Goal: Transaction & Acquisition: Purchase product/service

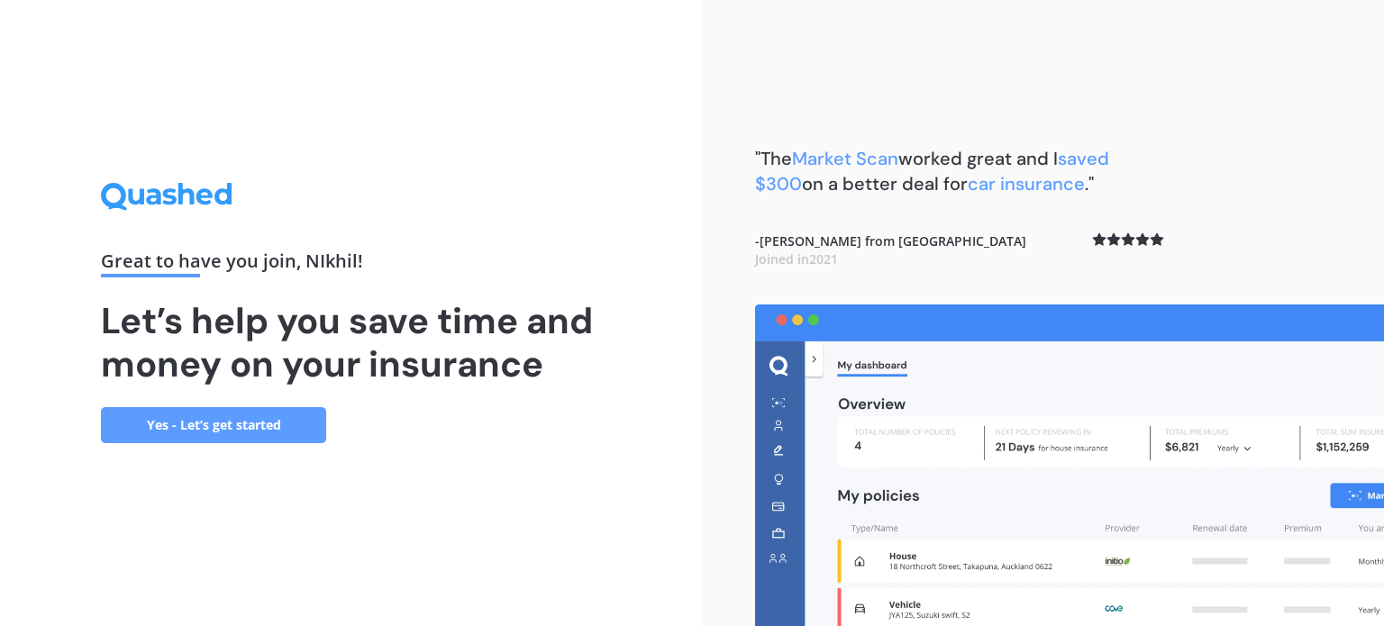
click at [256, 425] on link "Yes - Let’s get started" at bounding box center [213, 425] width 225 height 36
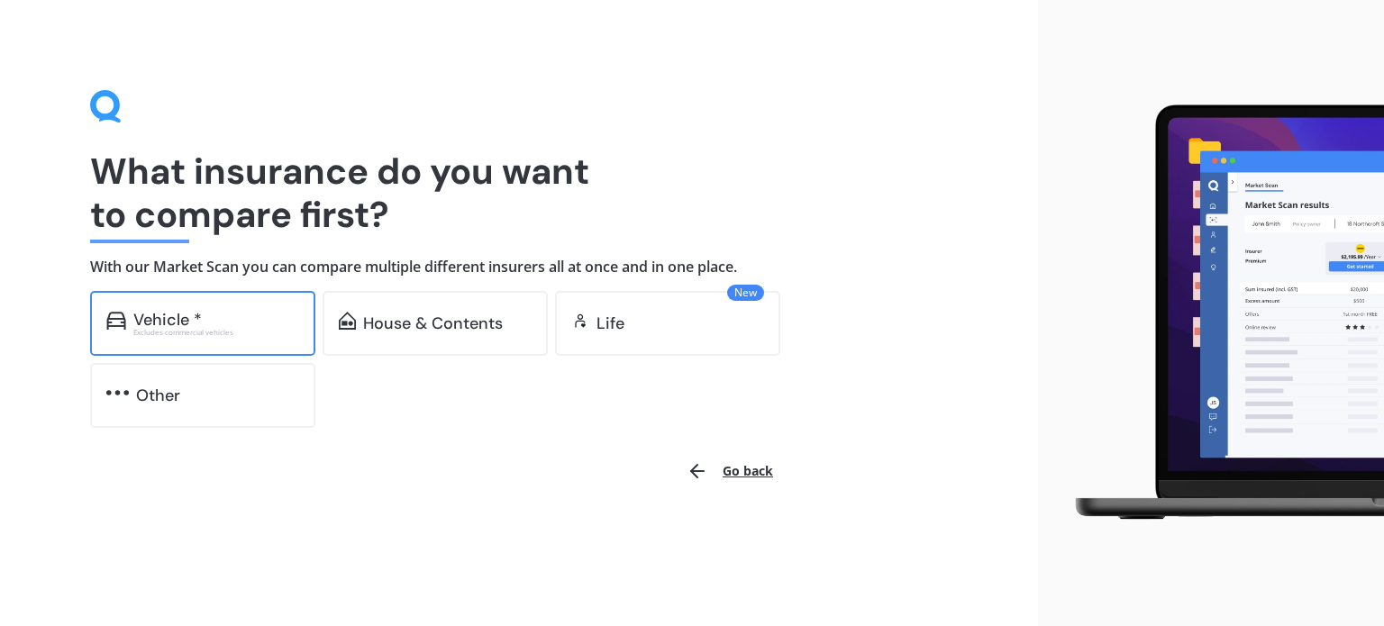
click at [226, 329] on div "Excludes commercial vehicles" at bounding box center [216, 332] width 166 height 7
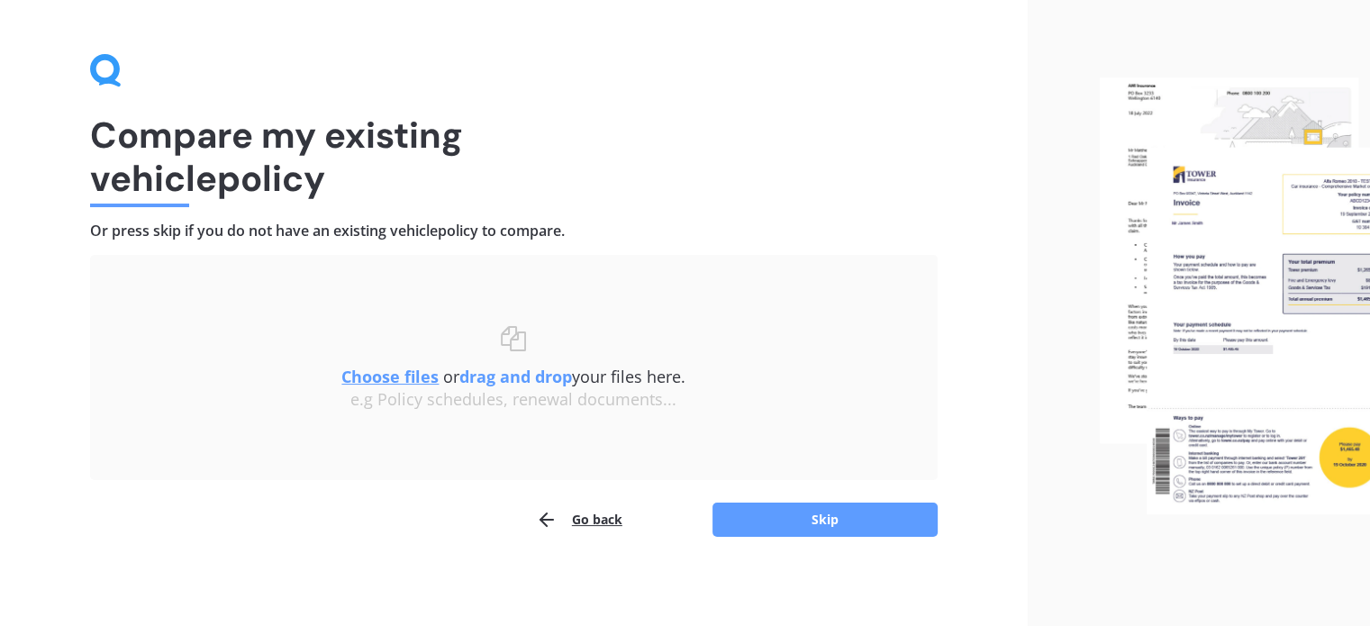
scroll to position [37, 0]
click at [791, 513] on button "Skip" at bounding box center [824, 519] width 225 height 34
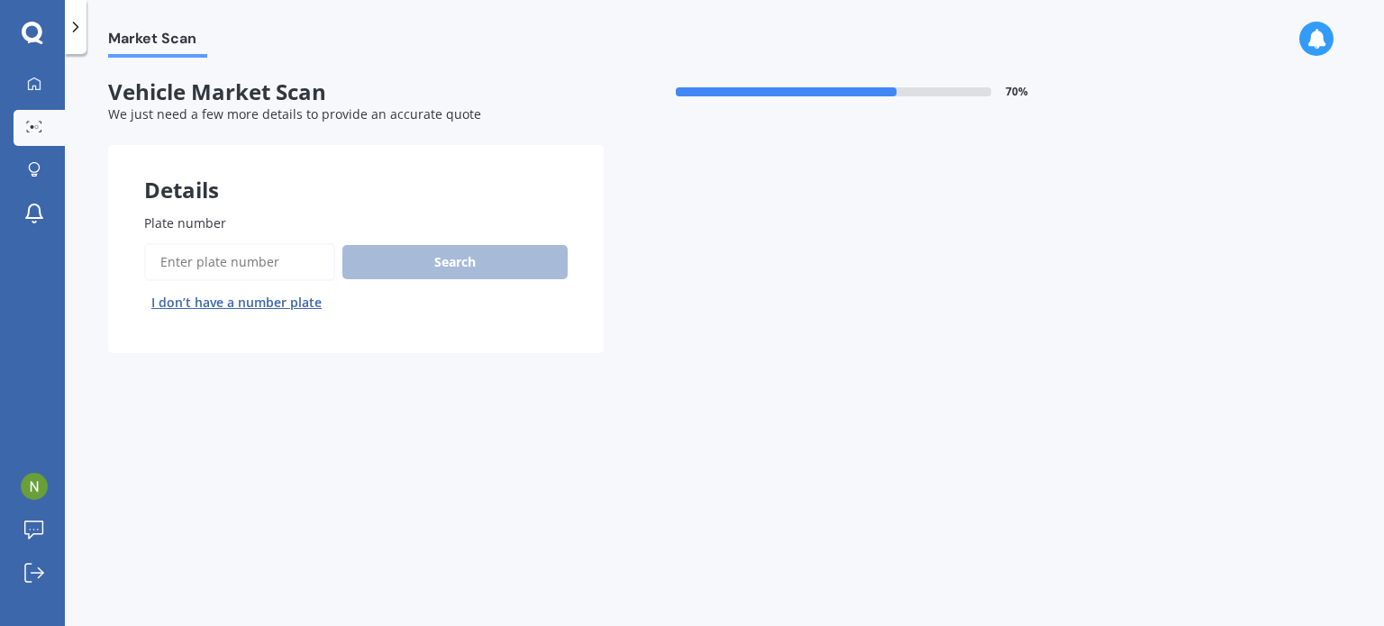
click at [231, 249] on input "Plate number" at bounding box center [239, 262] width 191 height 38
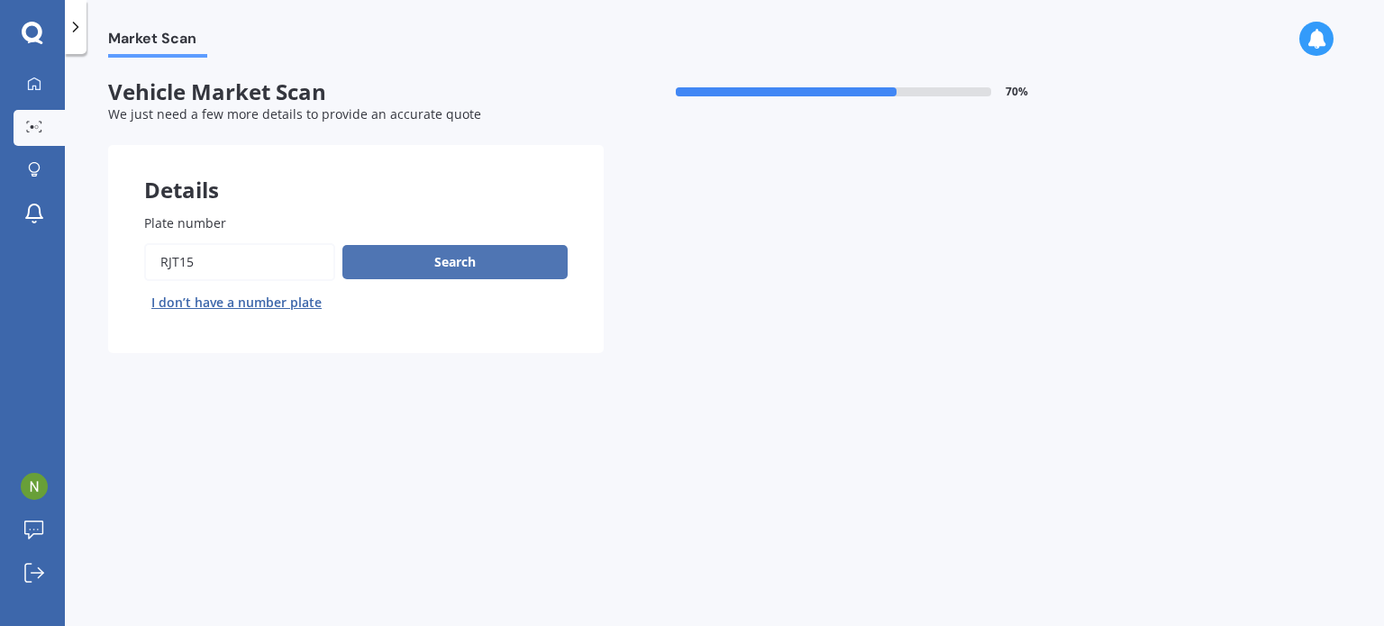
type input "RJT15"
click at [455, 272] on button "Search" at bounding box center [454, 262] width 225 height 34
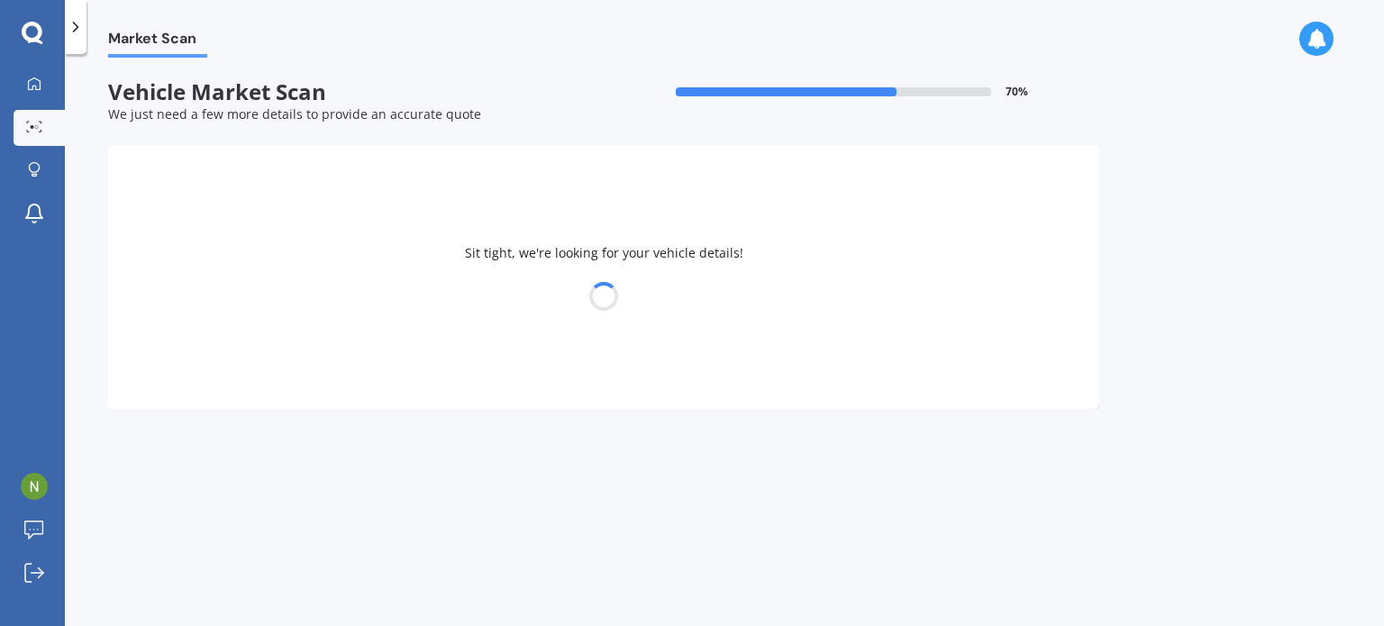
select select "TOYOTA"
select select "C-HR"
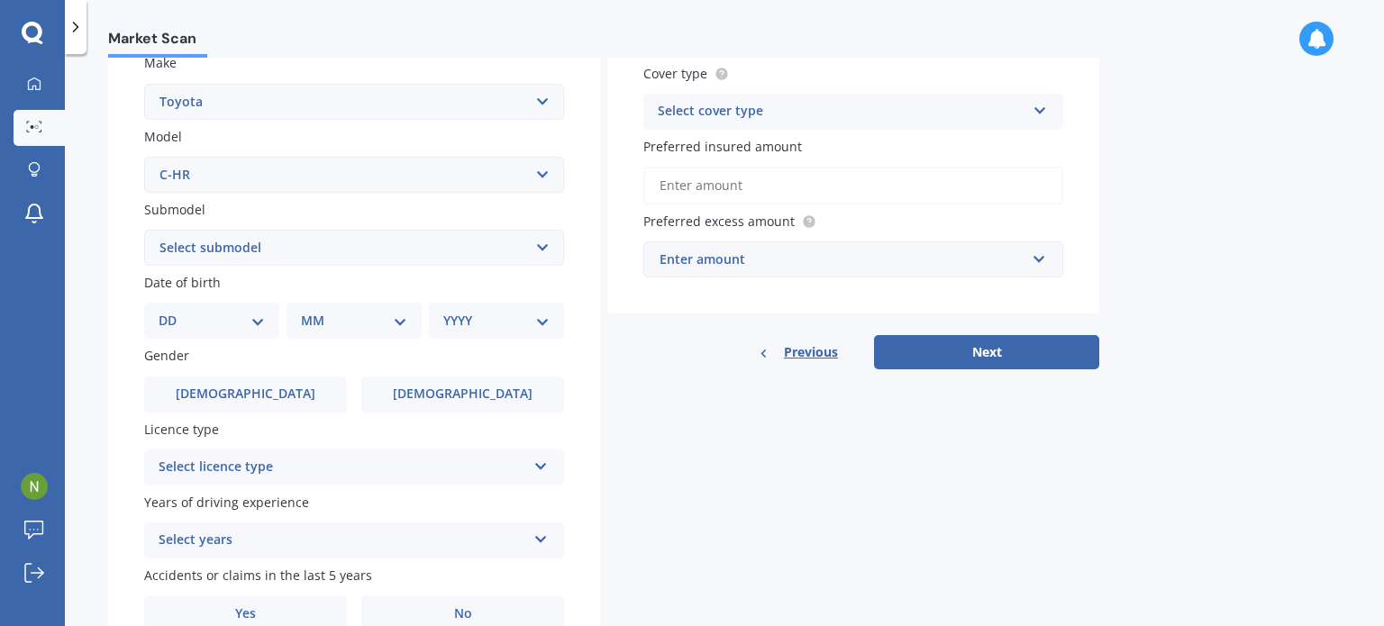
scroll to position [349, 0]
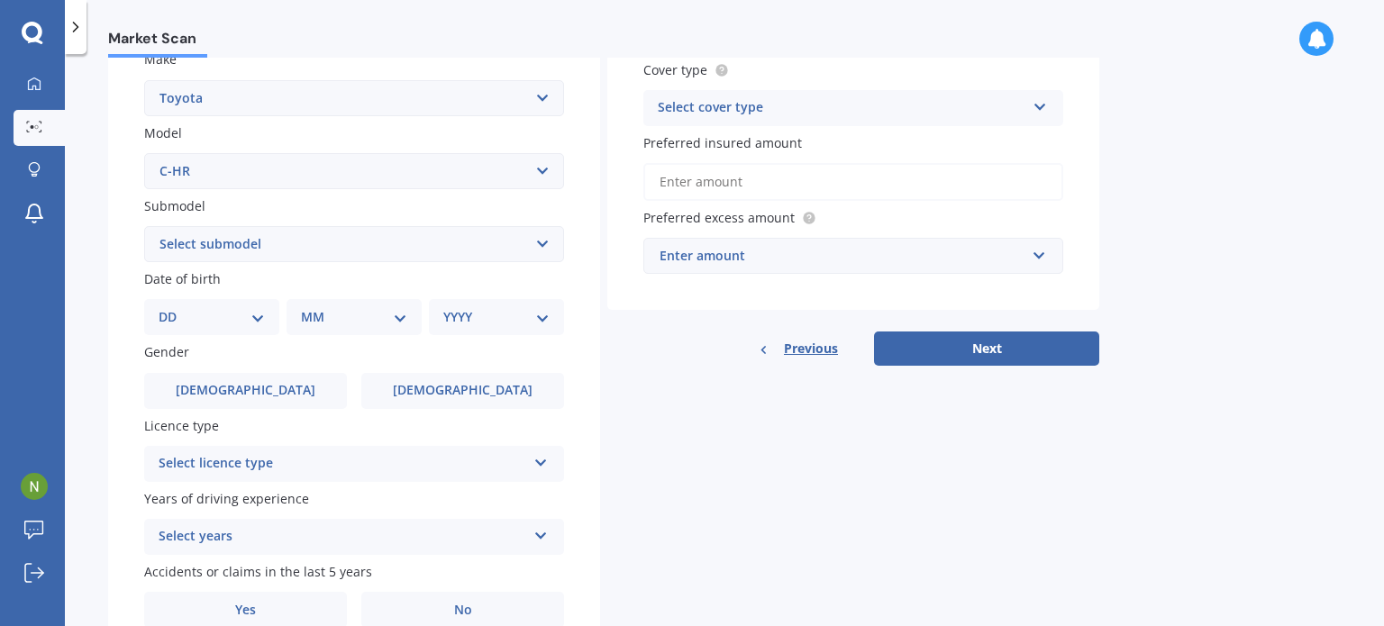
click at [486, 222] on div "Submodel Select submodel Hybrid Station Wagon SUV" at bounding box center [354, 229] width 420 height 66
click at [458, 233] on select "Select submodel Hybrid Station Wagon SUV" at bounding box center [354, 244] width 420 height 36
select select "HYBRID"
click at [144, 226] on select "Select submodel Hybrid Station Wagon SUV" at bounding box center [354, 244] width 420 height 36
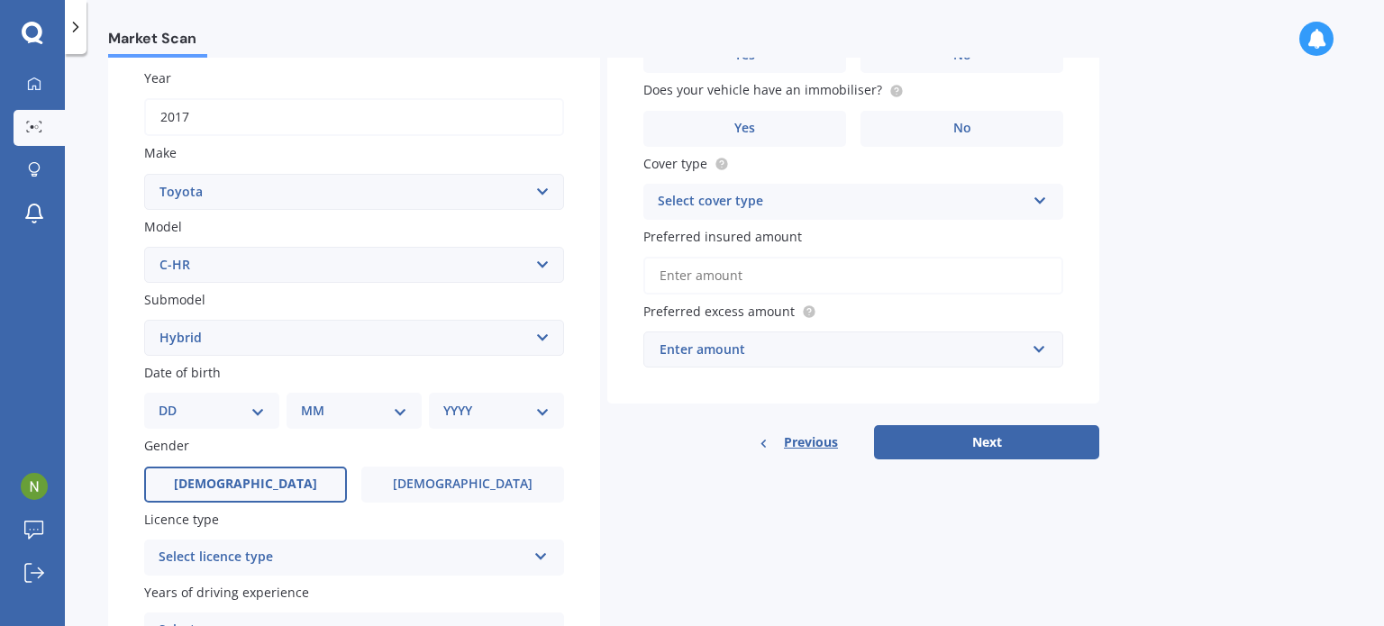
scroll to position [290, 0]
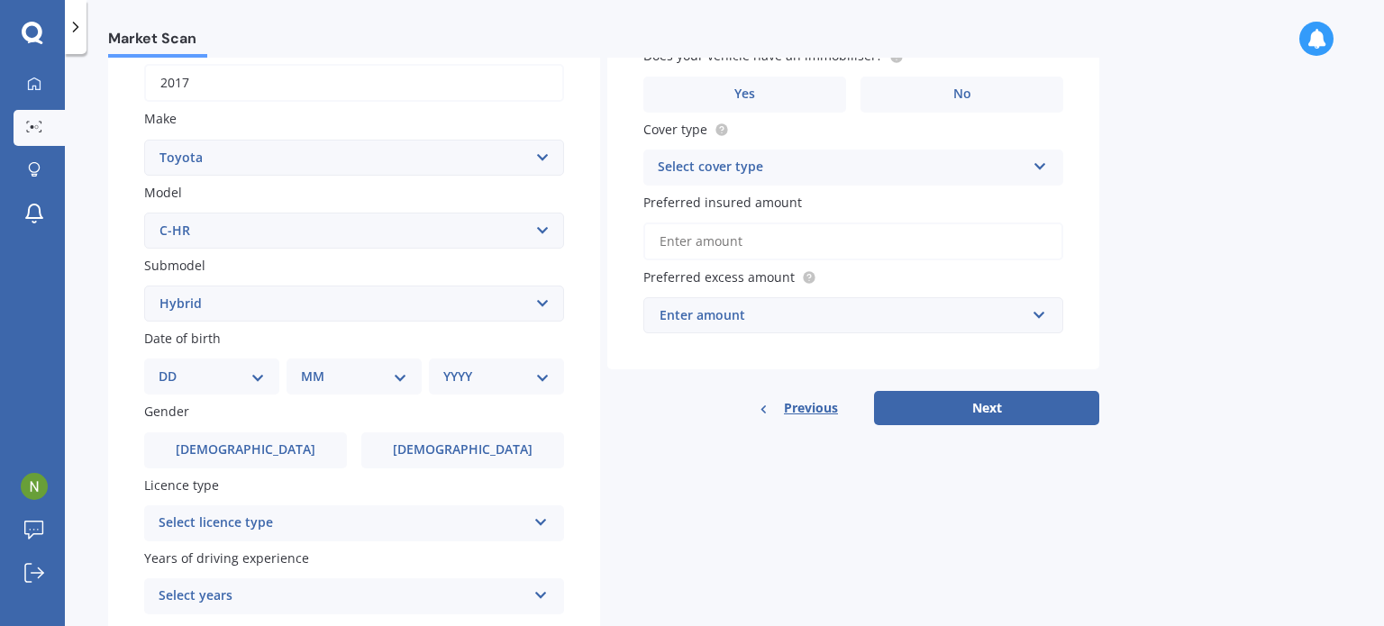
click at [228, 369] on select "DD 01 02 03 04 05 06 07 08 09 10 11 12 13 14 15 16 17 18 19 20 21 22 23 24 25 2…" at bounding box center [212, 377] width 106 height 20
select select "09"
click at [173, 367] on select "DD 01 02 03 04 05 06 07 08 09 10 11 12 13 14 15 16 17 18 19 20 21 22 23 24 25 2…" at bounding box center [212, 377] width 106 height 20
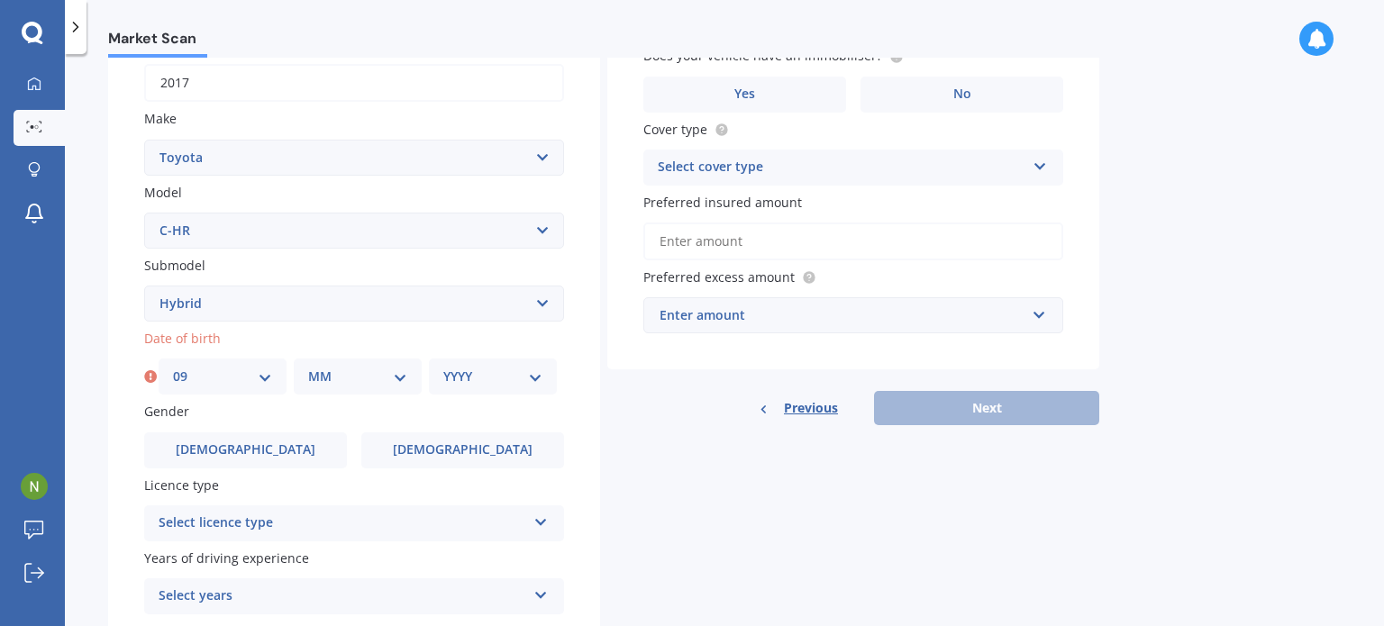
click at [375, 370] on select "MM 01 02 03 04 05 06 07 08 09 10 11 12" at bounding box center [357, 377] width 99 height 20
select select "09"
click at [308, 367] on select "MM 01 02 03 04 05 06 07 08 09 10 11 12" at bounding box center [357, 377] width 99 height 20
click at [490, 364] on div "YYYY 2025 2024 2023 2022 2021 2020 2019 2018 2017 2016 2015 2014 2013 2012 2011…" at bounding box center [493, 377] width 128 height 36
click at [488, 359] on div "YYYY 2025 2024 2023 2022 2021 2020 2019 2018 2017 2016 2015 2014 2013 2012 2011…" at bounding box center [493, 377] width 128 height 36
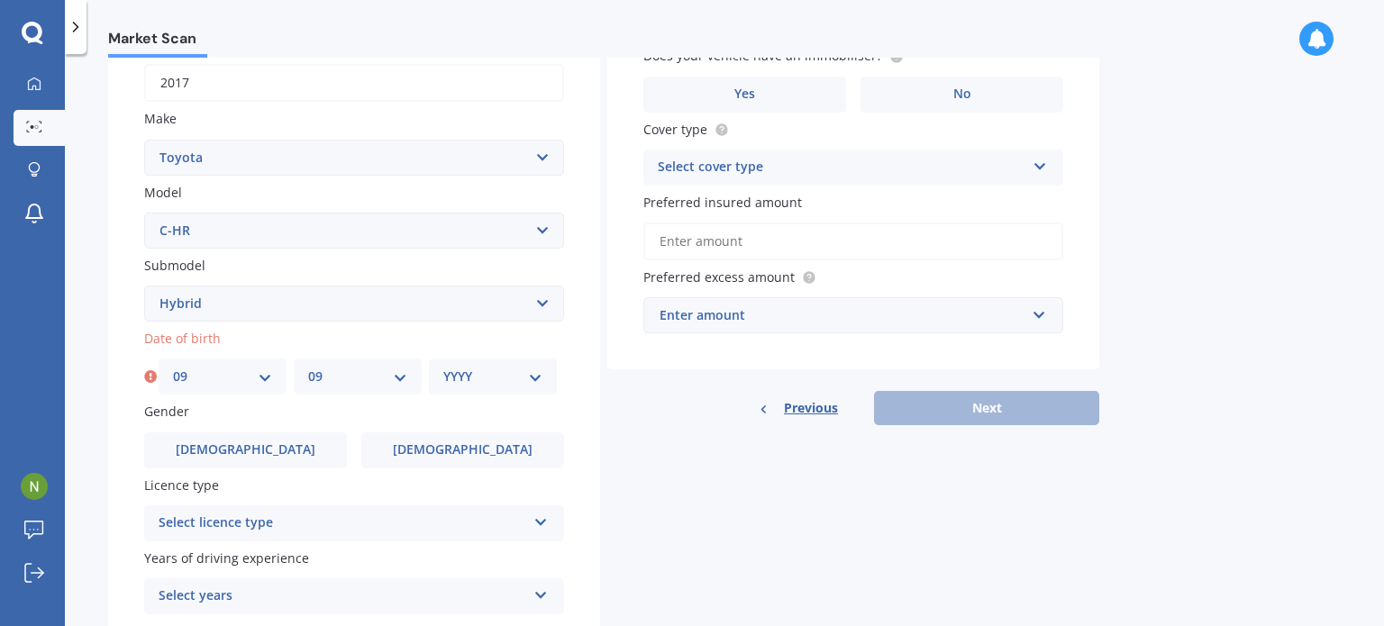
click at [476, 373] on select "YYYY 2025 2024 2023 2022 2021 2020 2019 2018 2017 2016 2015 2014 2013 2012 2011…" at bounding box center [492, 377] width 99 height 20
select select "1989"
click at [443, 367] on select "YYYY 2025 2024 2023 2022 2021 2020 2019 2018 2017 2016 2015 2014 2013 2012 2011…" at bounding box center [492, 377] width 99 height 20
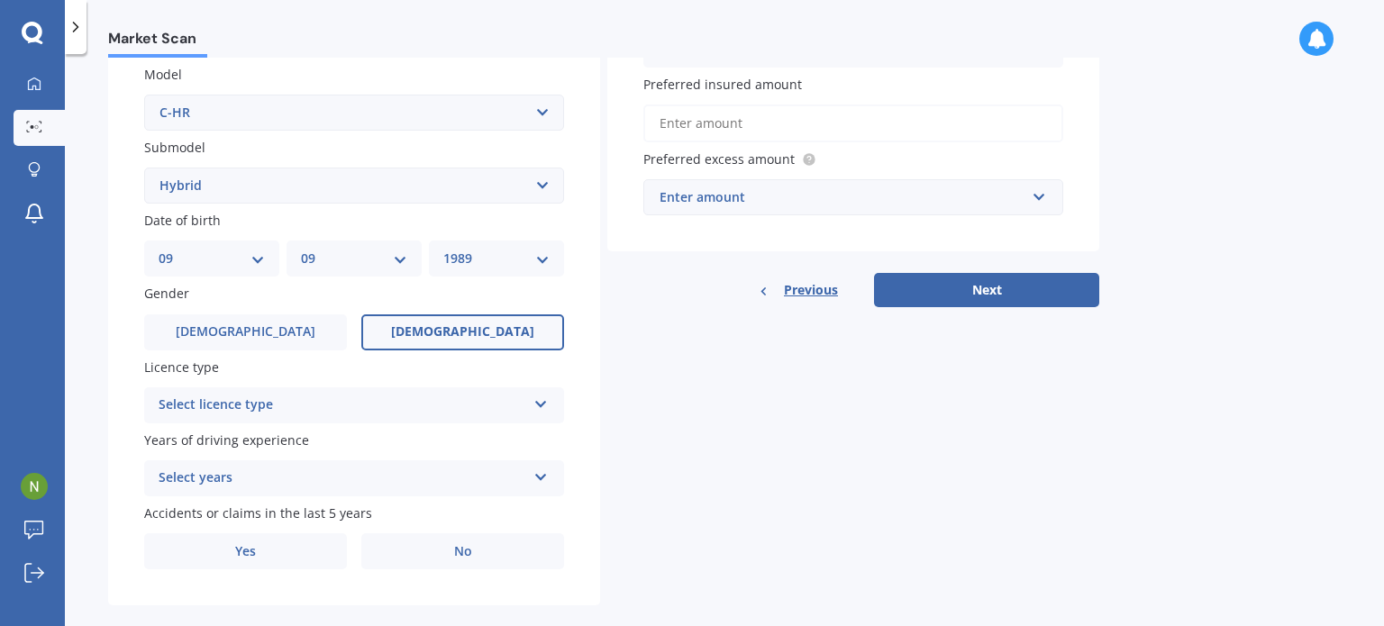
scroll to position [418, 0]
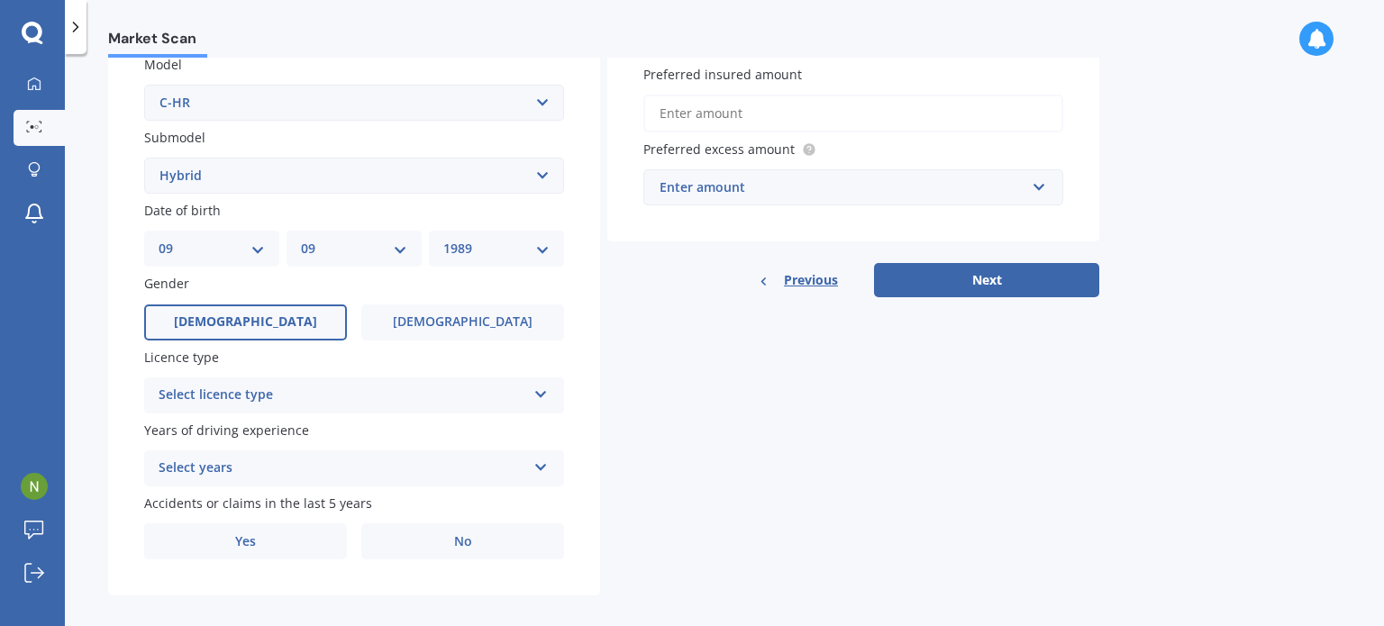
click at [290, 326] on label "[DEMOGRAPHIC_DATA]" at bounding box center [245, 322] width 203 height 36
click at [0, 0] on input "[DEMOGRAPHIC_DATA]" at bounding box center [0, 0] width 0 height 0
click at [285, 387] on div "Select licence type" at bounding box center [343, 396] width 368 height 22
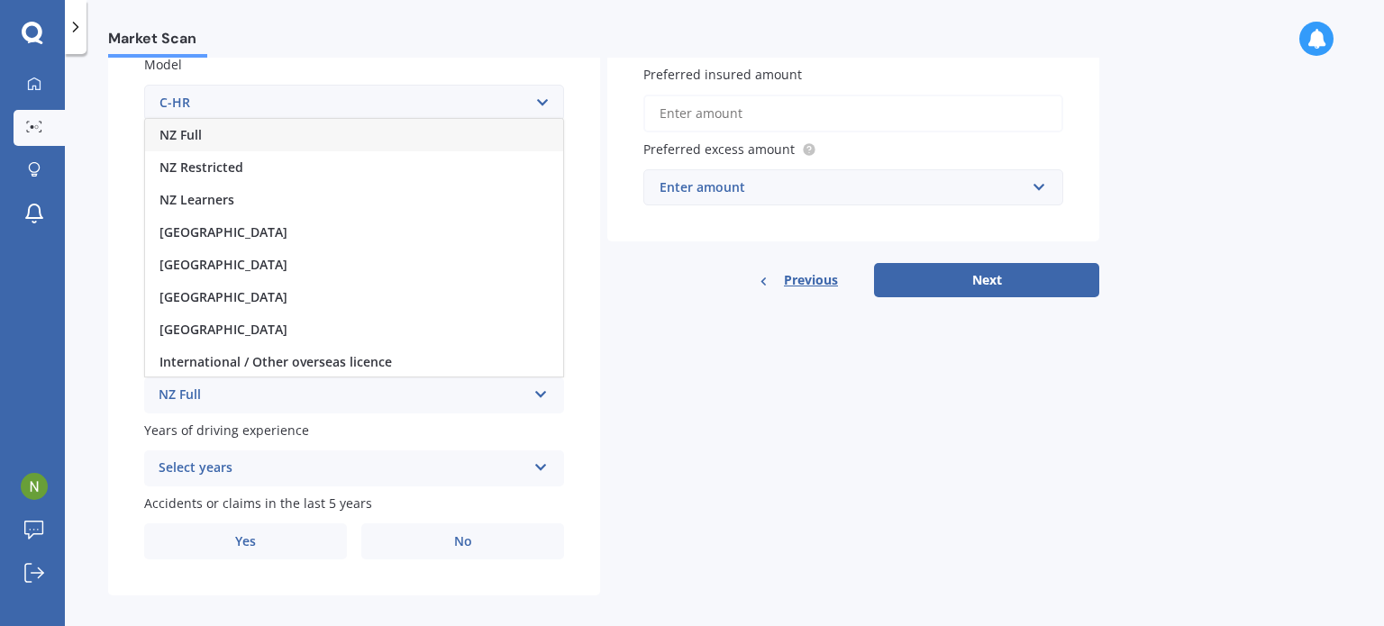
click at [222, 132] on div "NZ Full" at bounding box center [354, 135] width 418 height 32
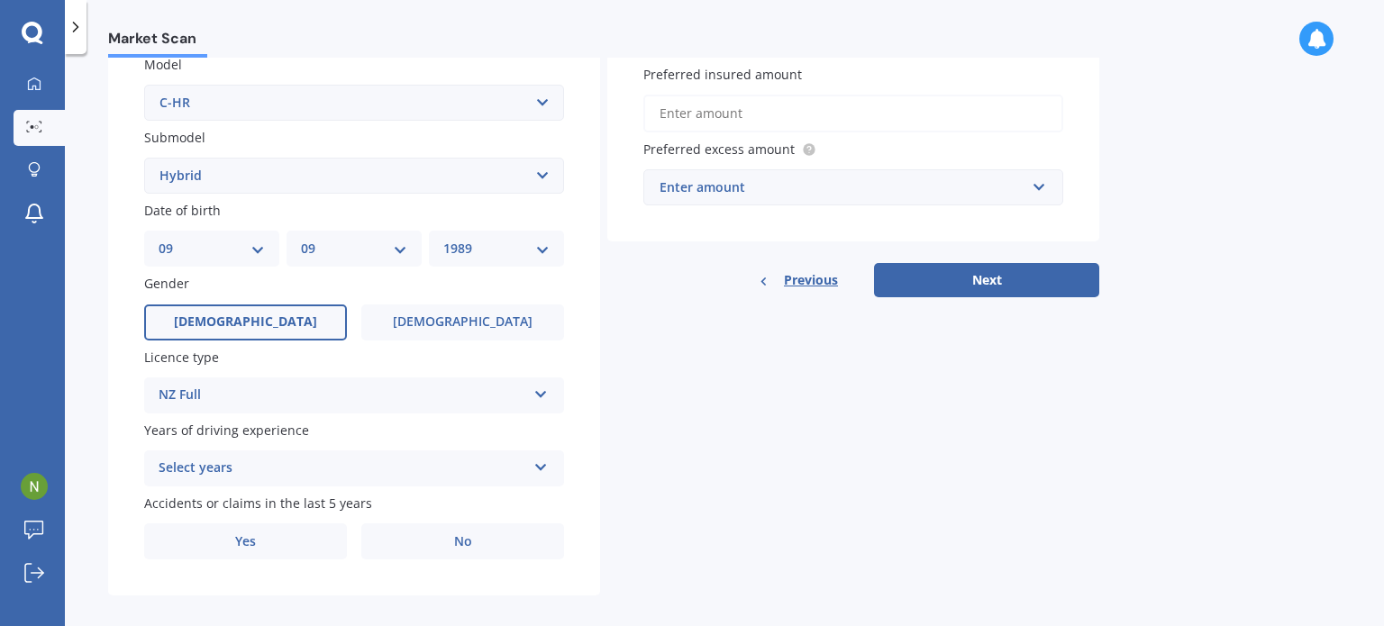
scroll to position [434, 0]
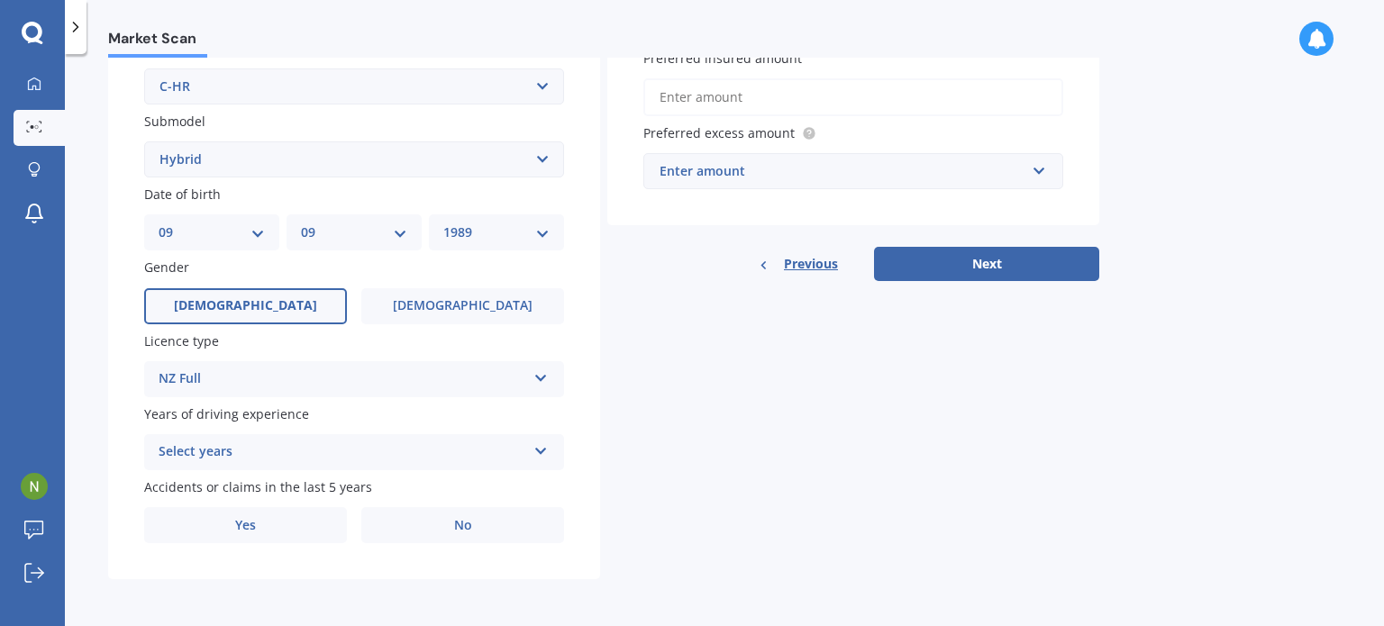
click at [268, 439] on div "Select years 5 or more years 4 years 3 years 2 years 1 year" at bounding box center [354, 452] width 420 height 36
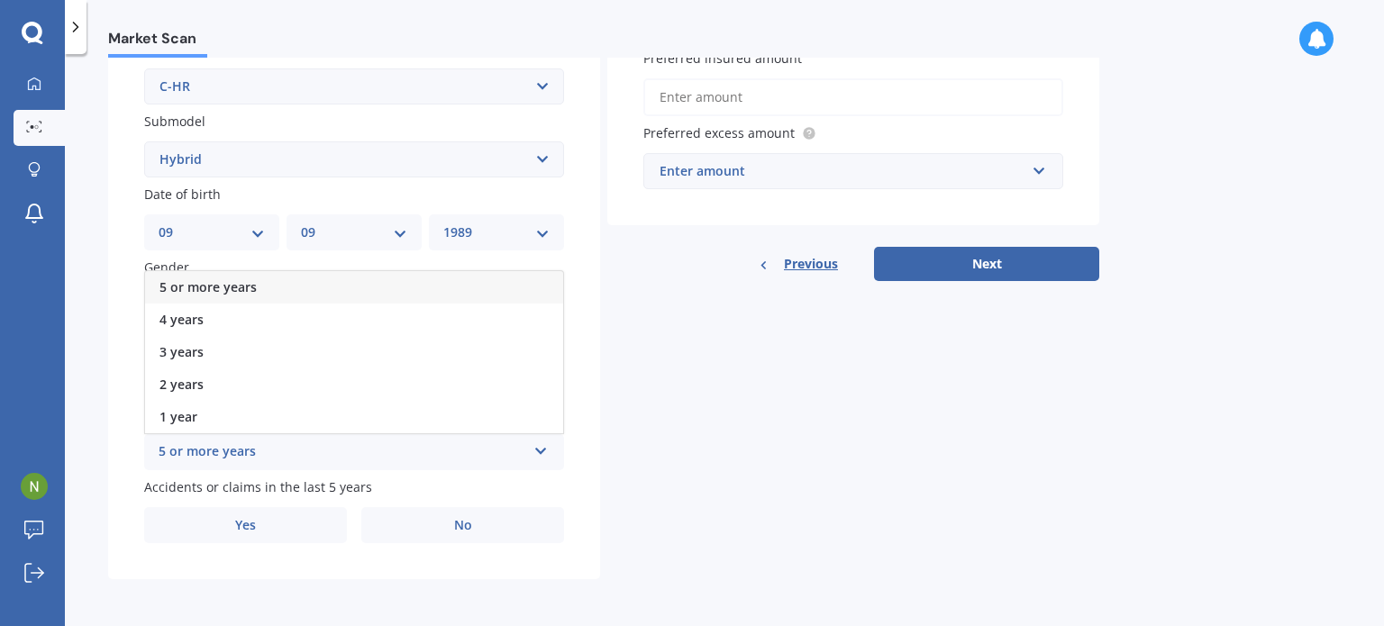
click at [268, 292] on div "5 or more years" at bounding box center [354, 287] width 418 height 32
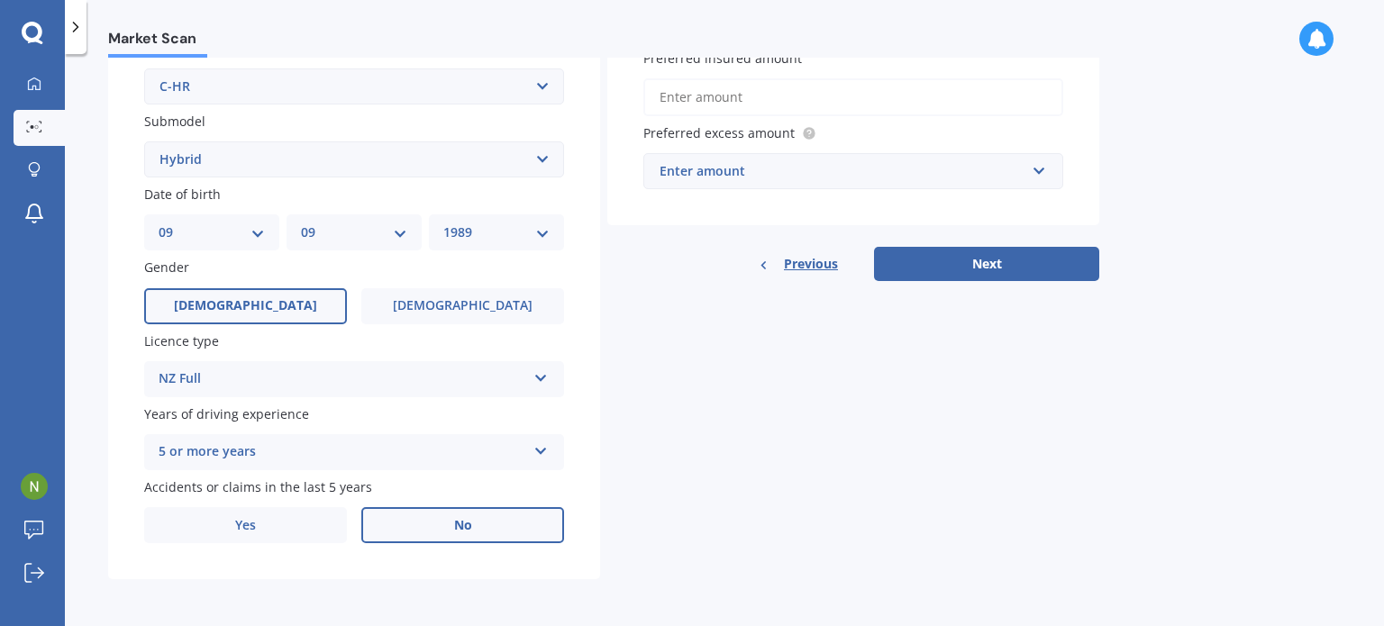
click at [411, 523] on label "No" at bounding box center [462, 525] width 203 height 36
click at [0, 0] on input "No" at bounding box center [0, 0] width 0 height 0
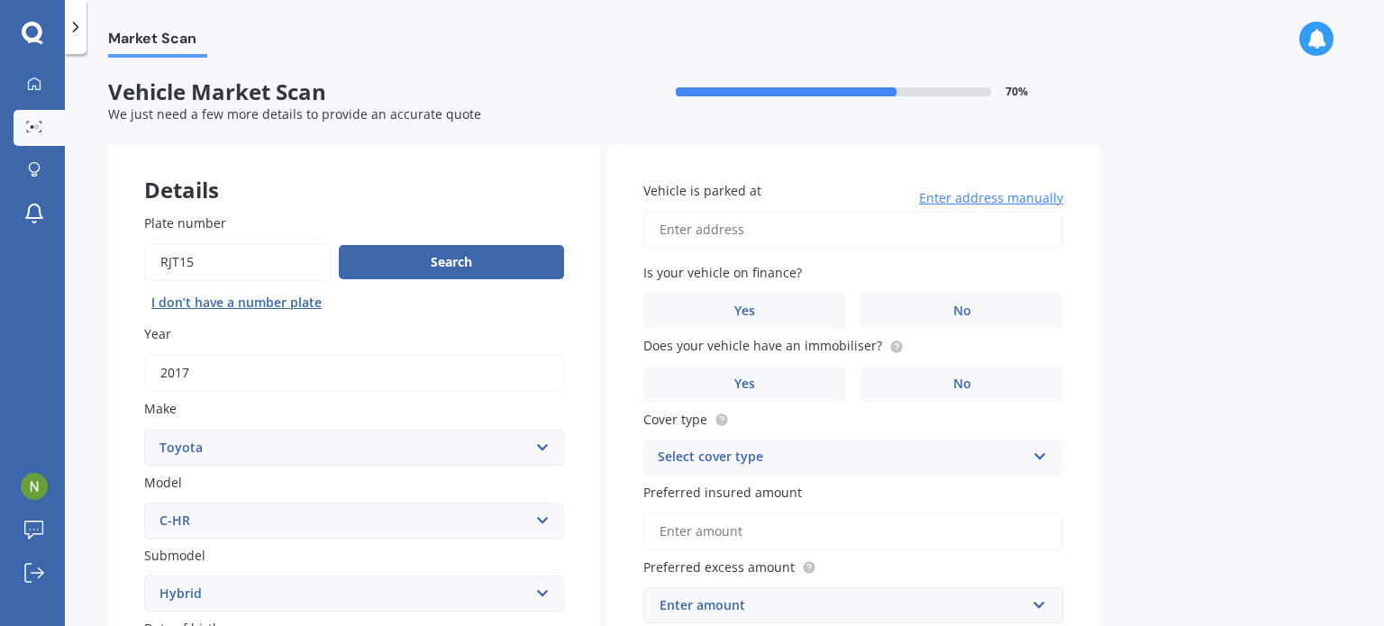
scroll to position [0, 0]
click at [789, 233] on input "Vehicle is parked at" at bounding box center [853, 230] width 420 height 38
click at [868, 239] on input "[STREET_ADDRESS]" at bounding box center [853, 230] width 420 height 38
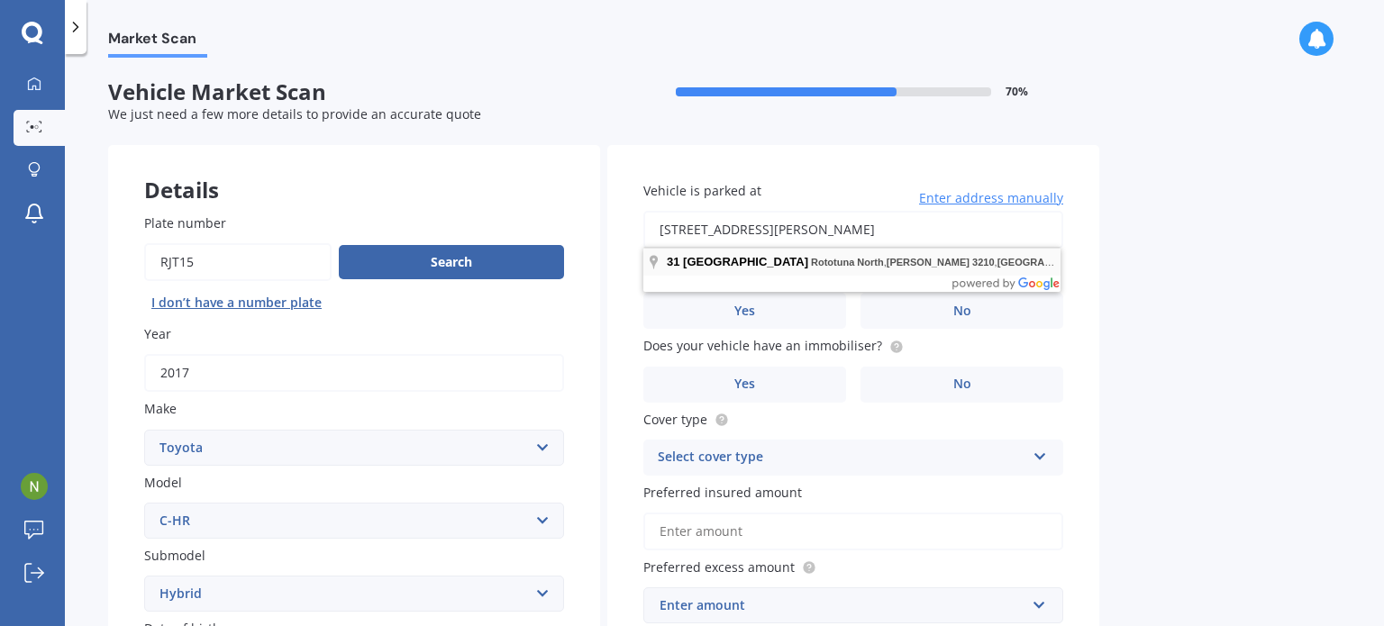
type input "[STREET_ADDRESS][PERSON_NAME]"
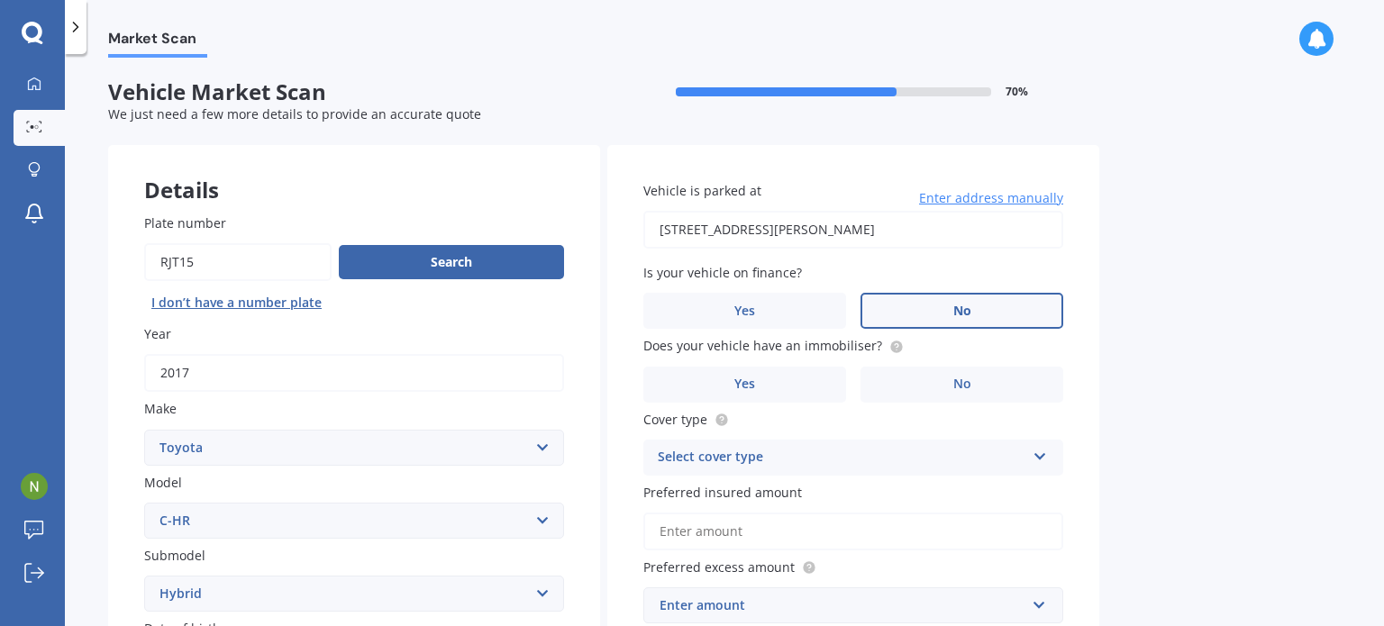
click at [903, 302] on label "No" at bounding box center [961, 311] width 203 height 36
click at [0, 0] on input "No" at bounding box center [0, 0] width 0 height 0
click at [888, 384] on label "No" at bounding box center [961, 385] width 203 height 36
click at [0, 0] on input "No" at bounding box center [0, 0] width 0 height 0
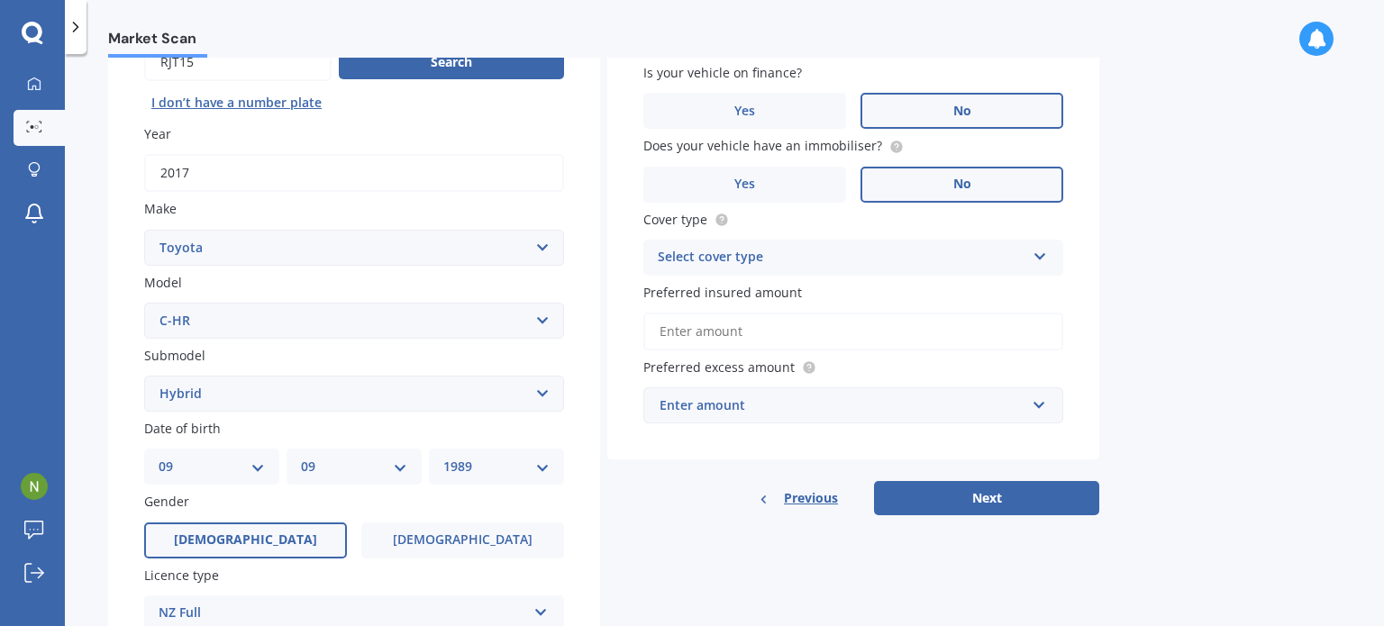
scroll to position [201, 0]
click at [850, 255] on div "Select cover type" at bounding box center [842, 257] width 368 height 22
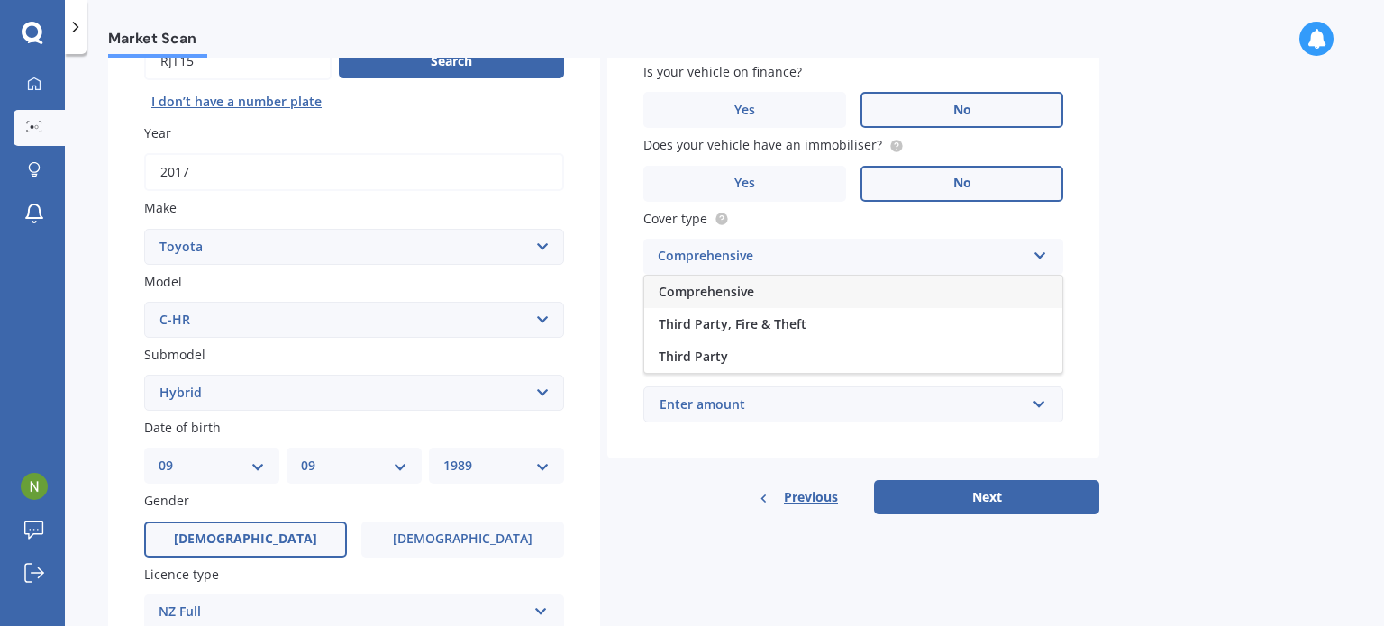
click at [787, 295] on div "Comprehensive" at bounding box center [853, 292] width 418 height 32
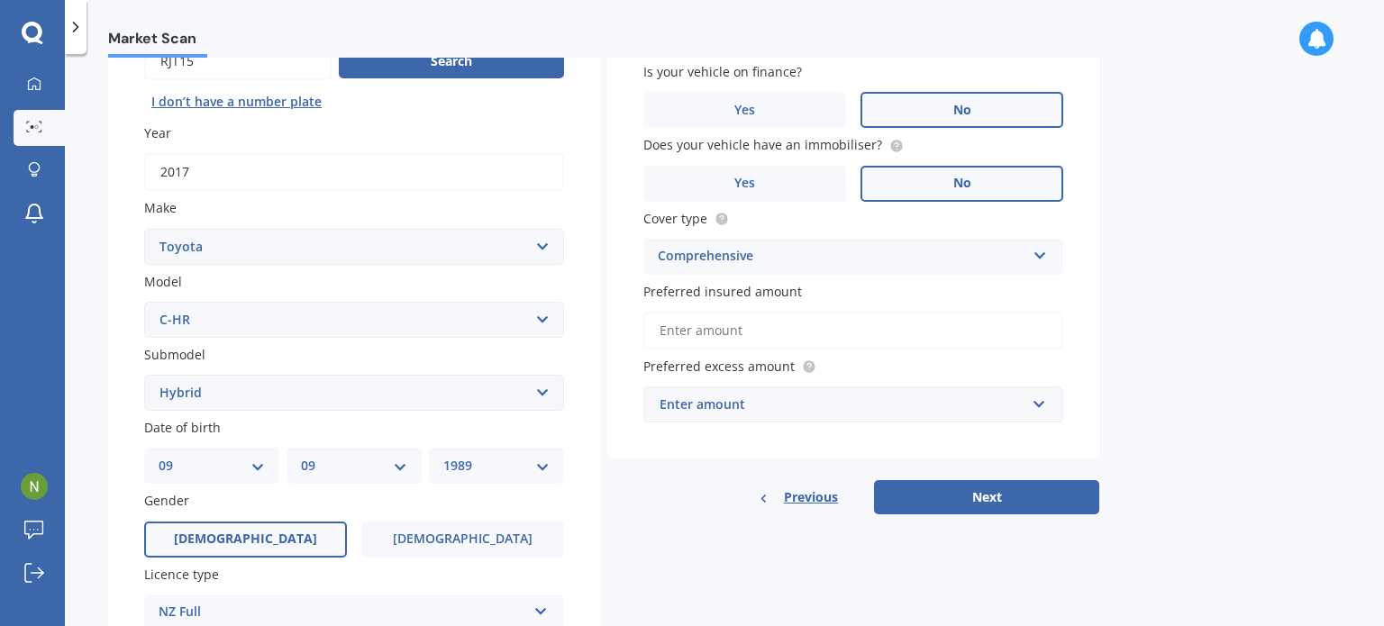
click at [766, 334] on input "Preferred insured amount" at bounding box center [853, 331] width 420 height 38
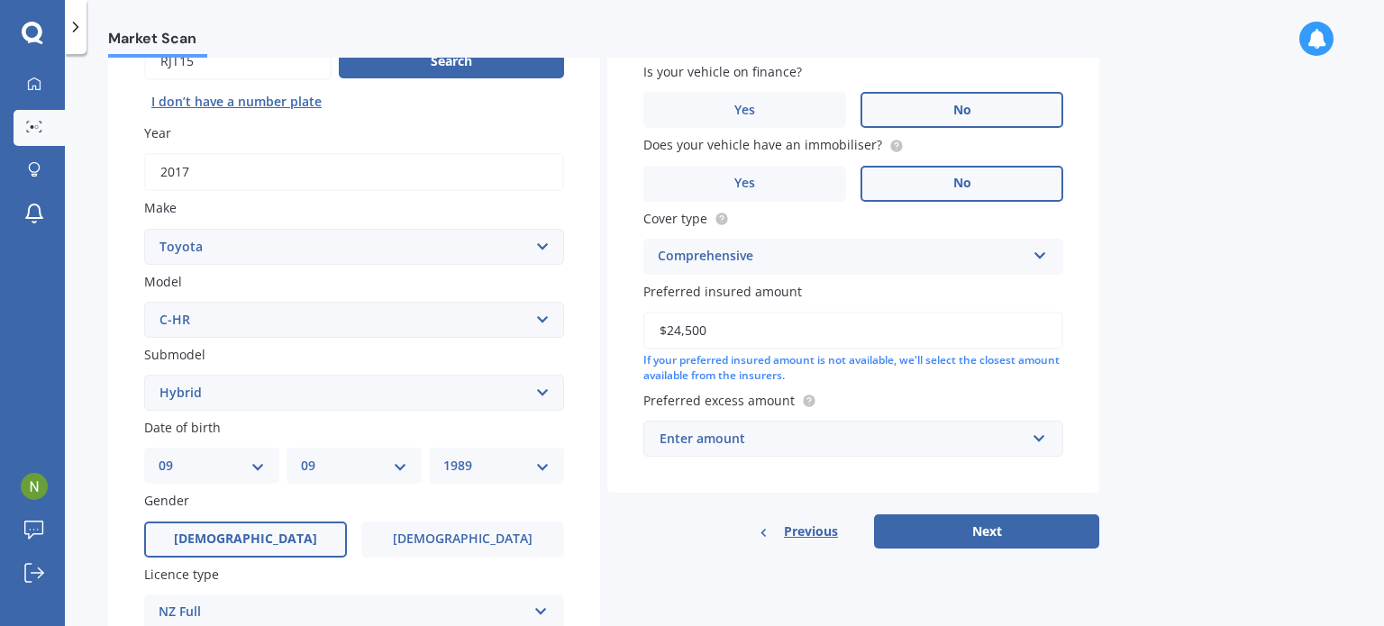
type input "$24,500"
click at [824, 440] on div "Enter amount" at bounding box center [842, 439] width 366 height 20
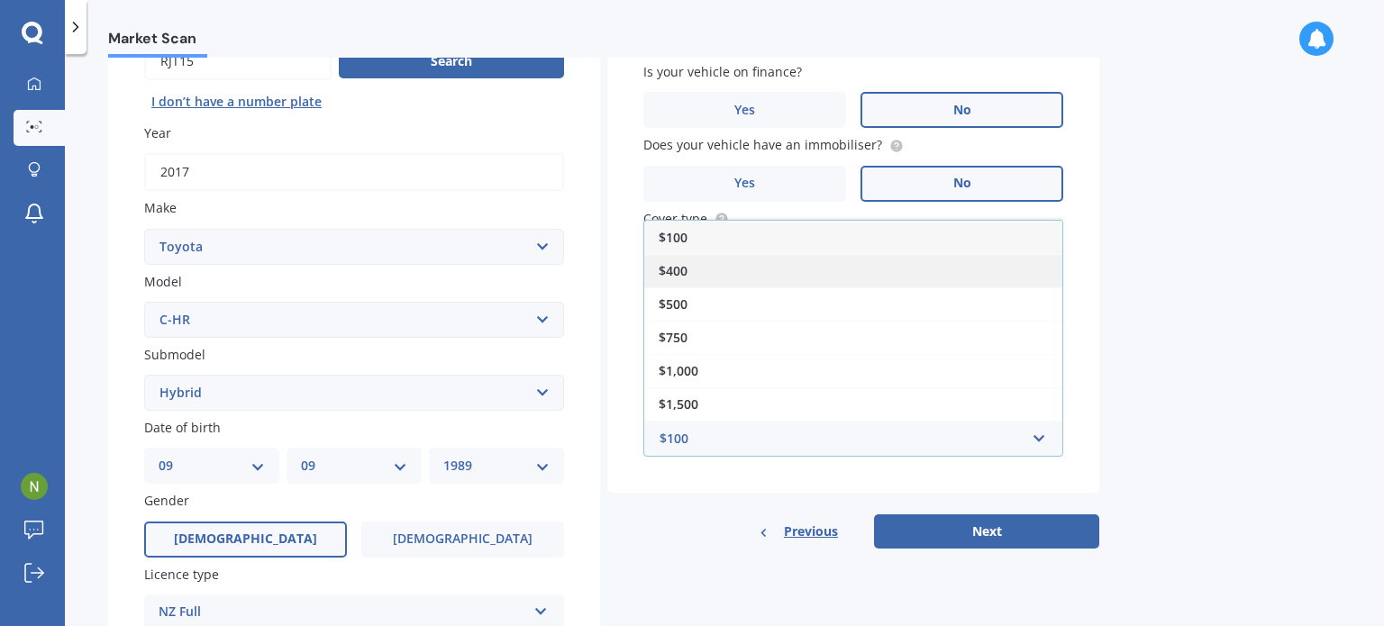
click at [685, 262] on span "$400" at bounding box center [672, 270] width 29 height 17
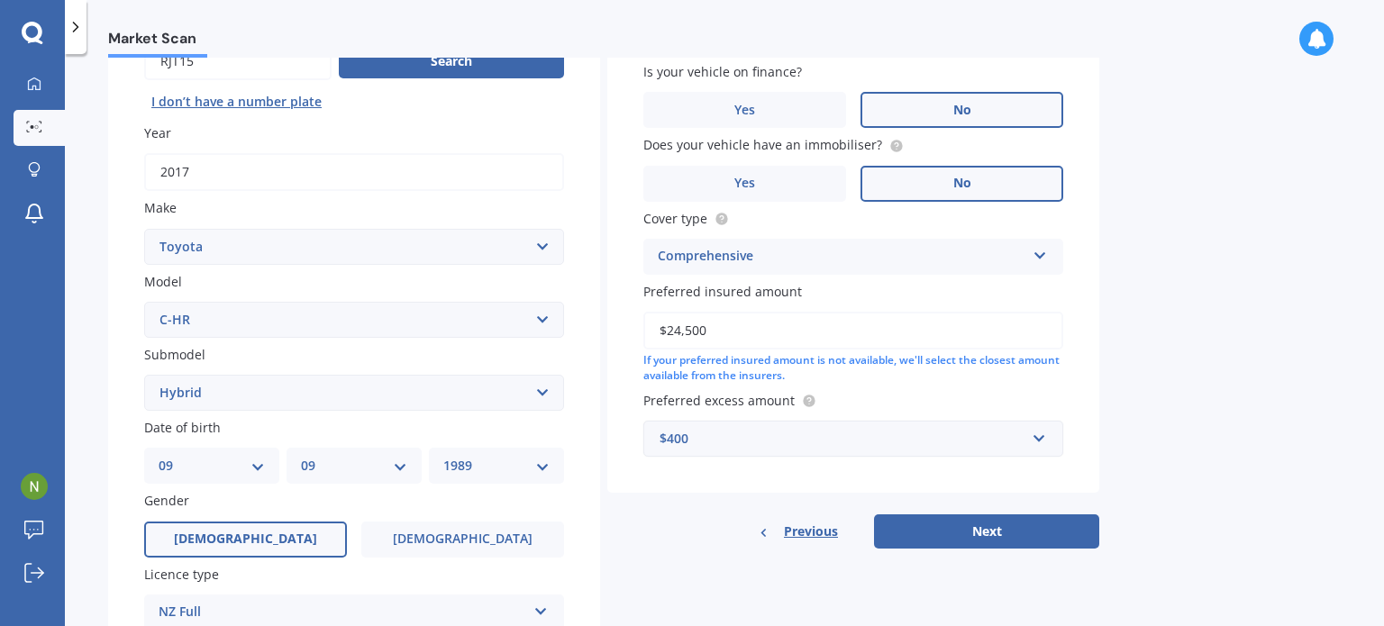
click at [797, 437] on div "$400" at bounding box center [842, 439] width 366 height 20
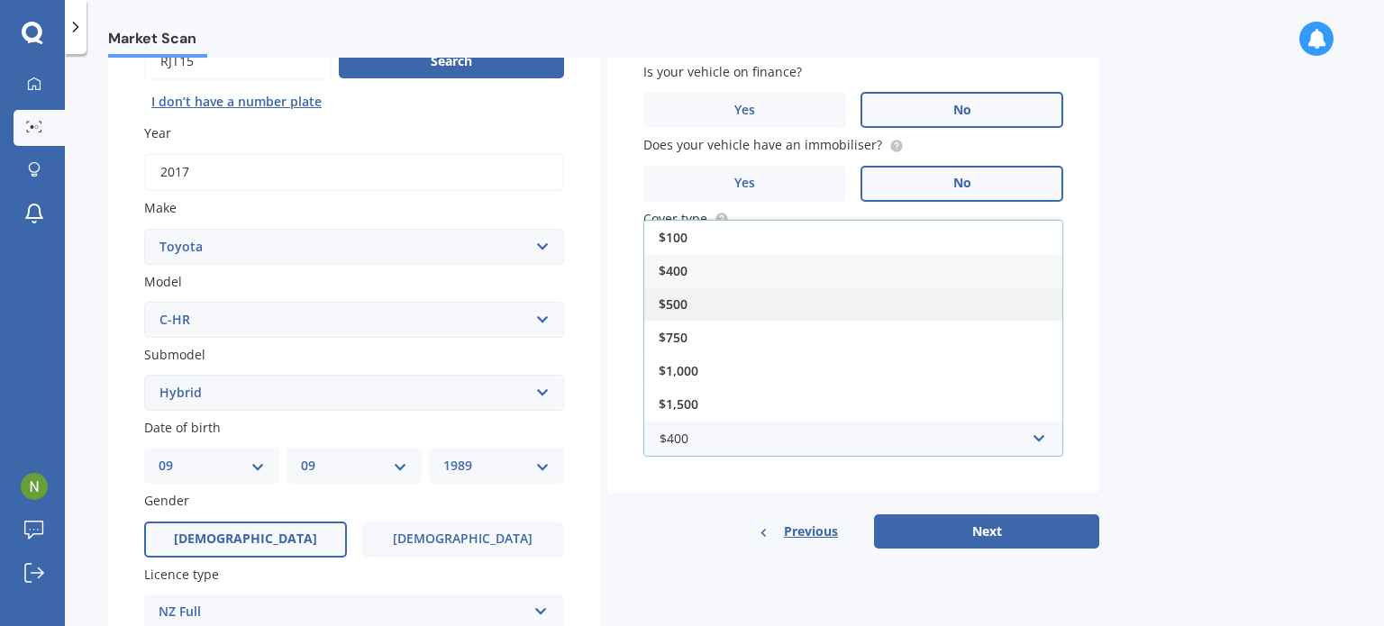
click at [695, 291] on div "$500" at bounding box center [853, 303] width 418 height 33
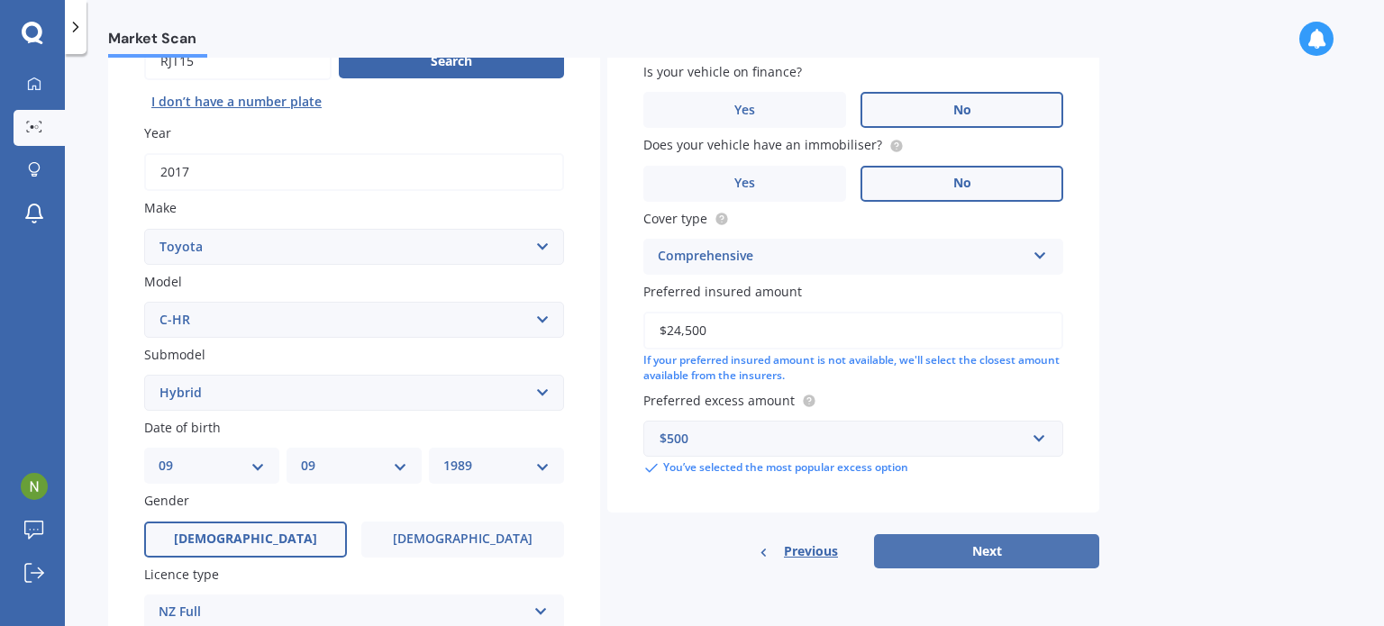
click at [962, 552] on button "Next" at bounding box center [986, 551] width 225 height 34
select select "09"
select select "1989"
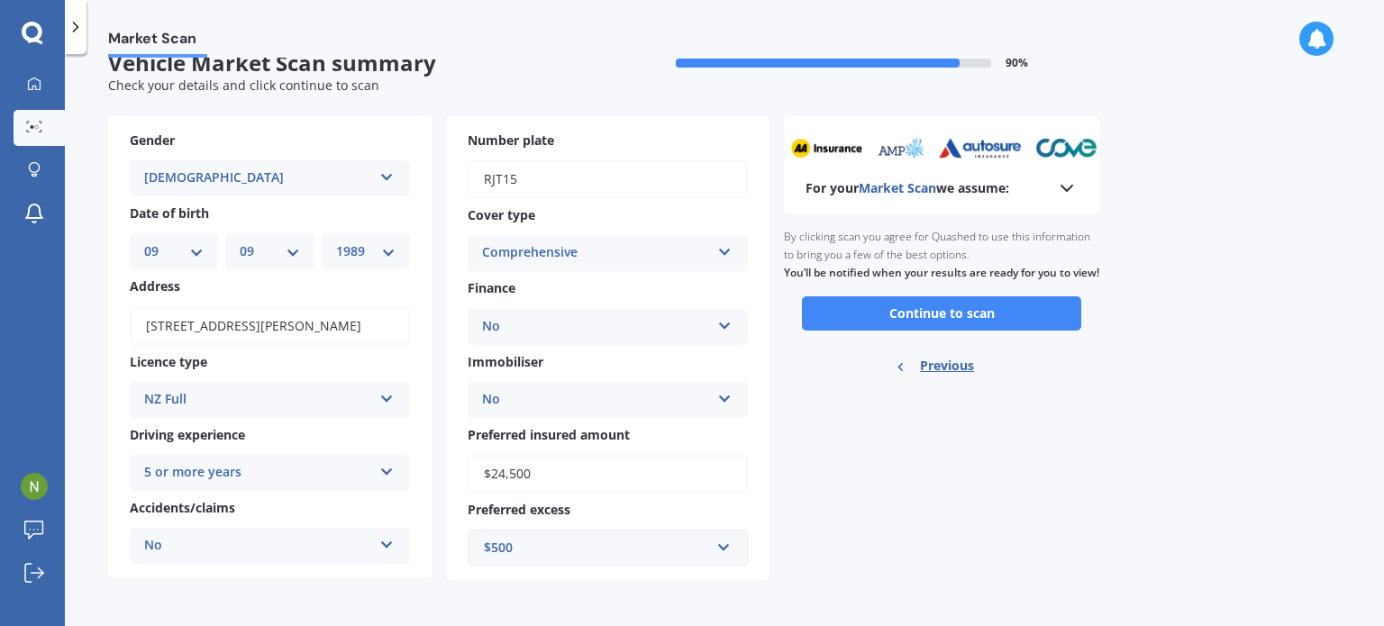
scroll to position [29, 0]
click at [887, 328] on button "Continue to scan" at bounding box center [941, 313] width 279 height 34
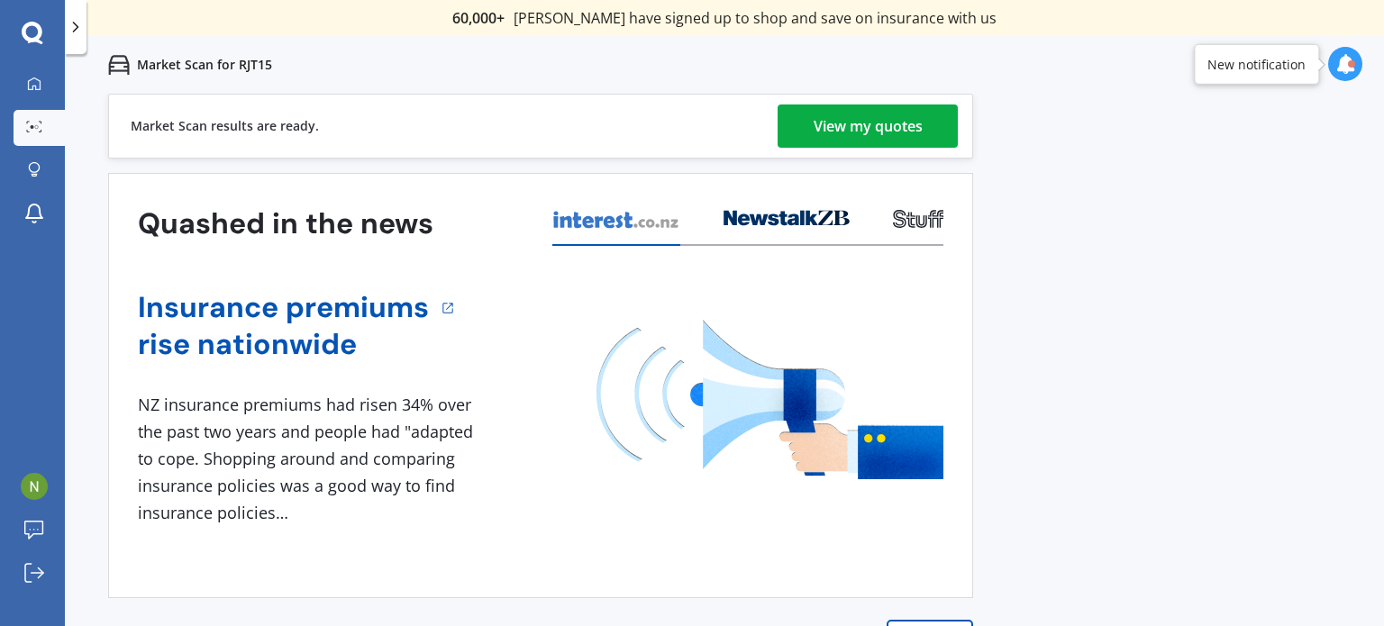
click at [816, 131] on div "View my quotes" at bounding box center [867, 125] width 109 height 43
